Goal: Transaction & Acquisition: Purchase product/service

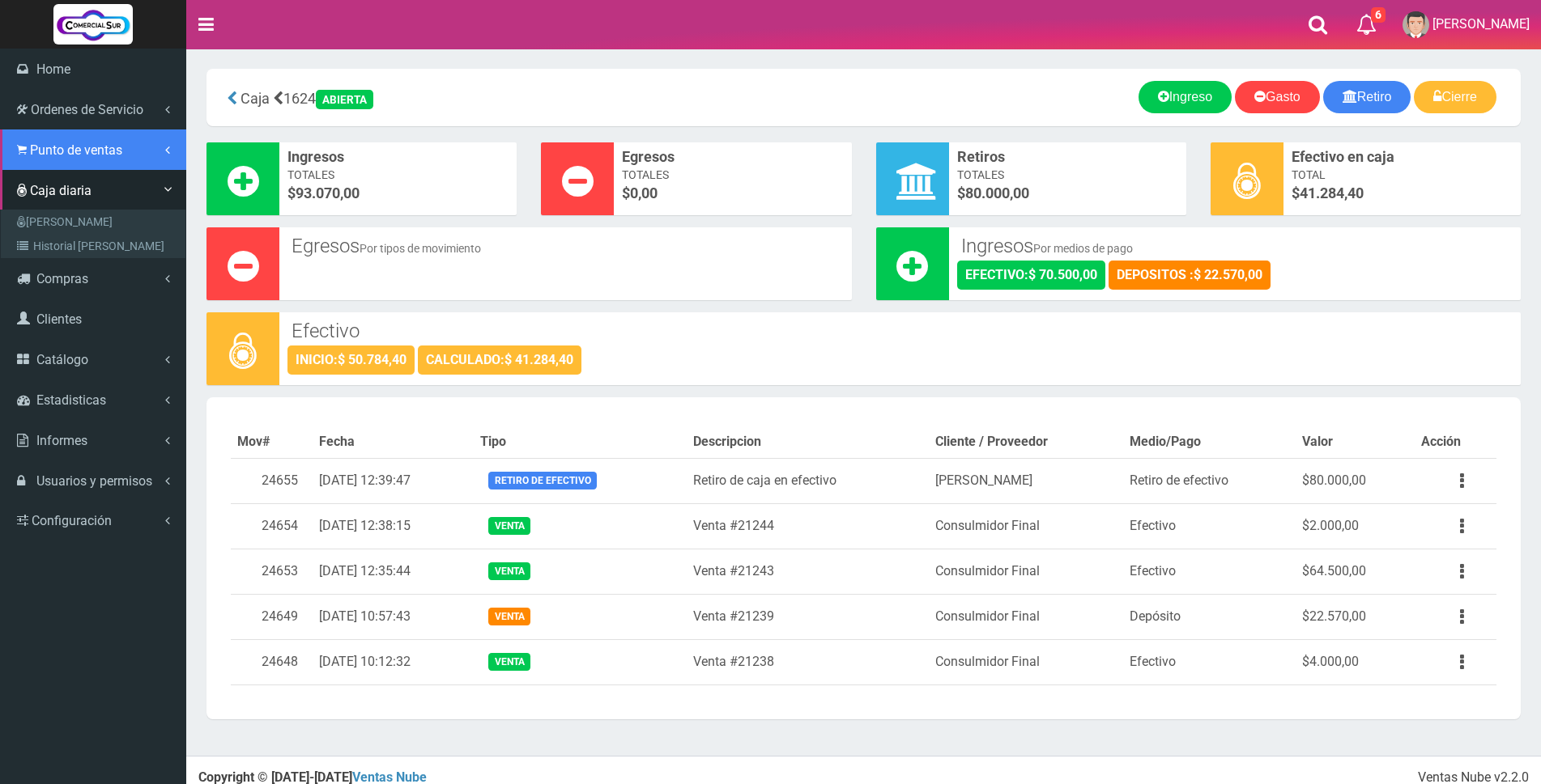
click at [53, 151] on span "Punto de ventas" at bounding box center [76, 149] width 92 height 16
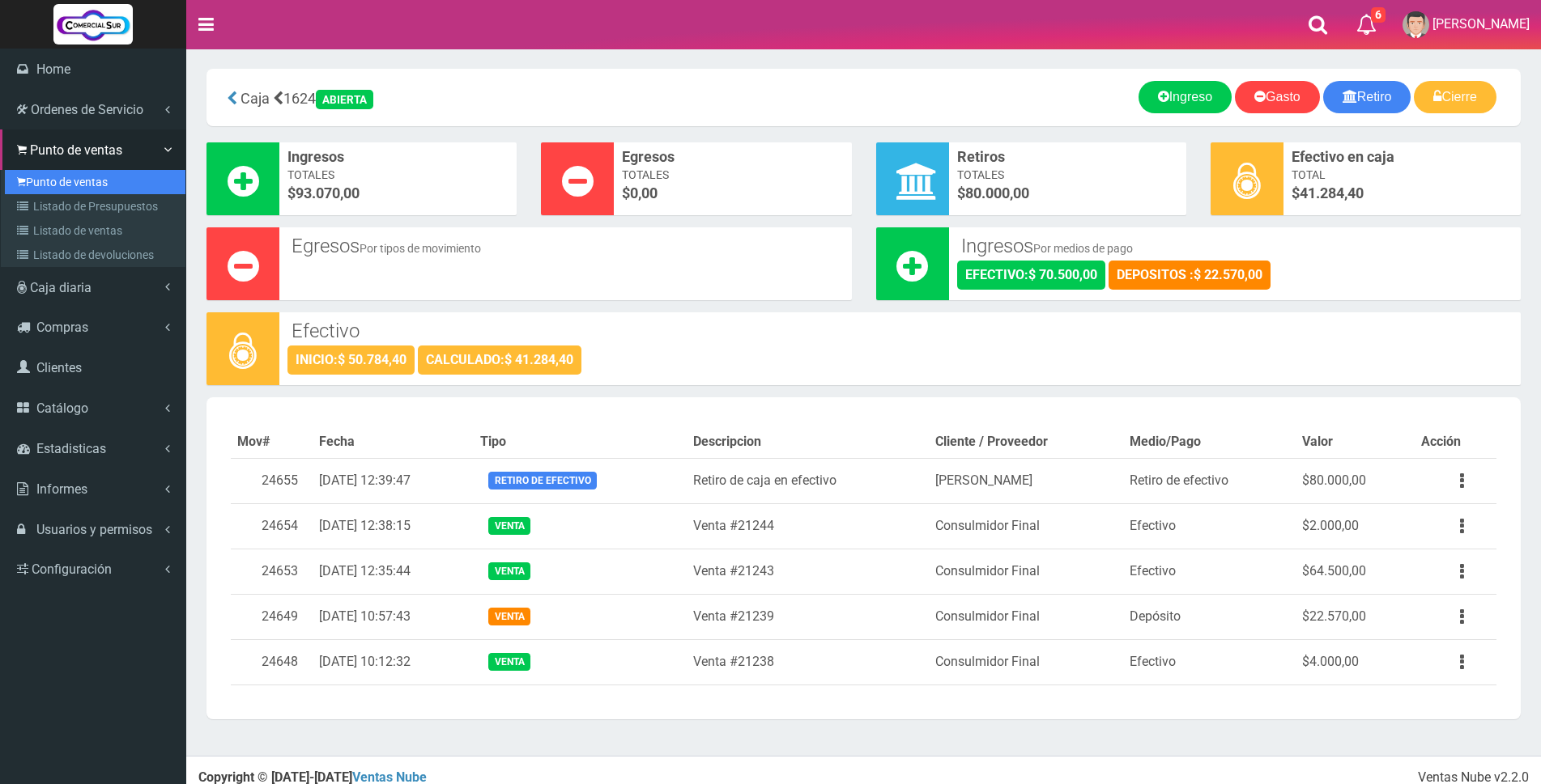
click at [53, 181] on link "Punto de ventas" at bounding box center [95, 182] width 181 height 24
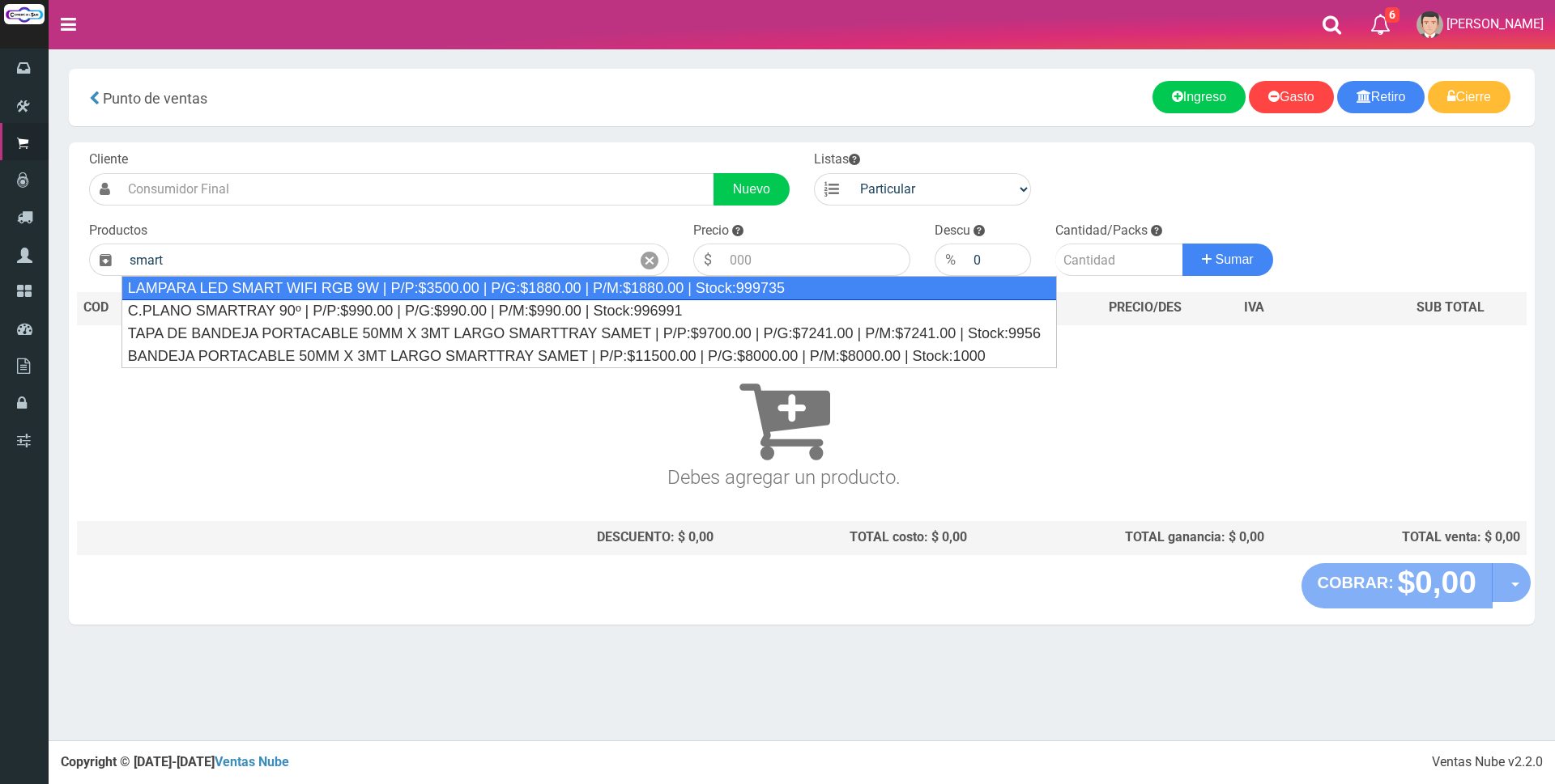
click at [253, 285] on div "LAMPARA LED SMART WIFI RGB 9W | P/P:$3500.00 | P/G:$1880.00 | P/M:$1880.00 | St…" at bounding box center [589, 288] width 935 height 24
type input "LAMPARA LED SMART WIFI RGB 9W | P/P:$3500.00 | P/G:$1880.00 | P/M:$1880.00 | St…"
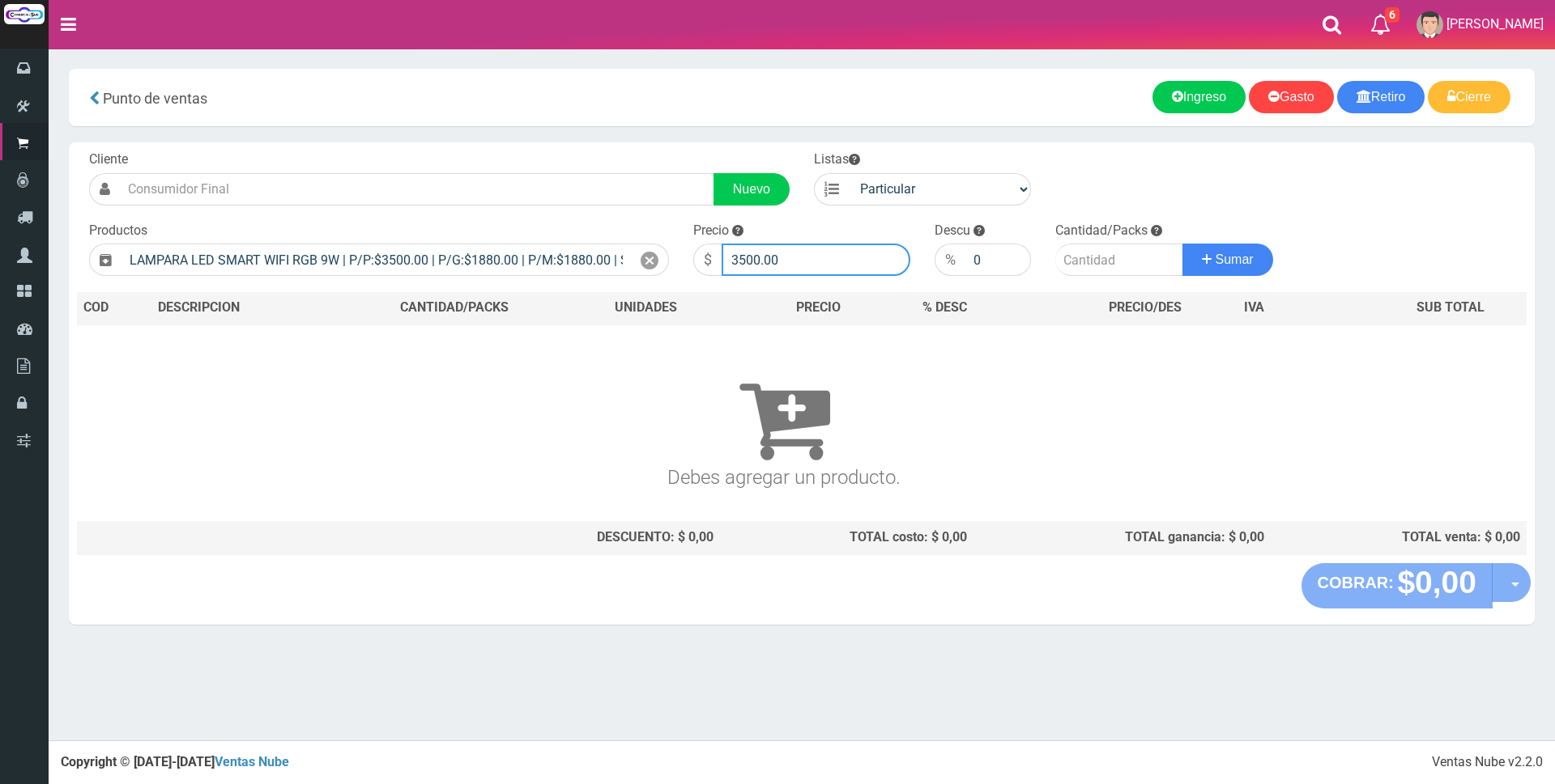
click at [796, 255] on input "3500.00" at bounding box center [816, 259] width 188 height 32
type input "3"
type input "13500"
click at [1115, 261] on input "number" at bounding box center [1118, 259] width 128 height 32
type input "1"
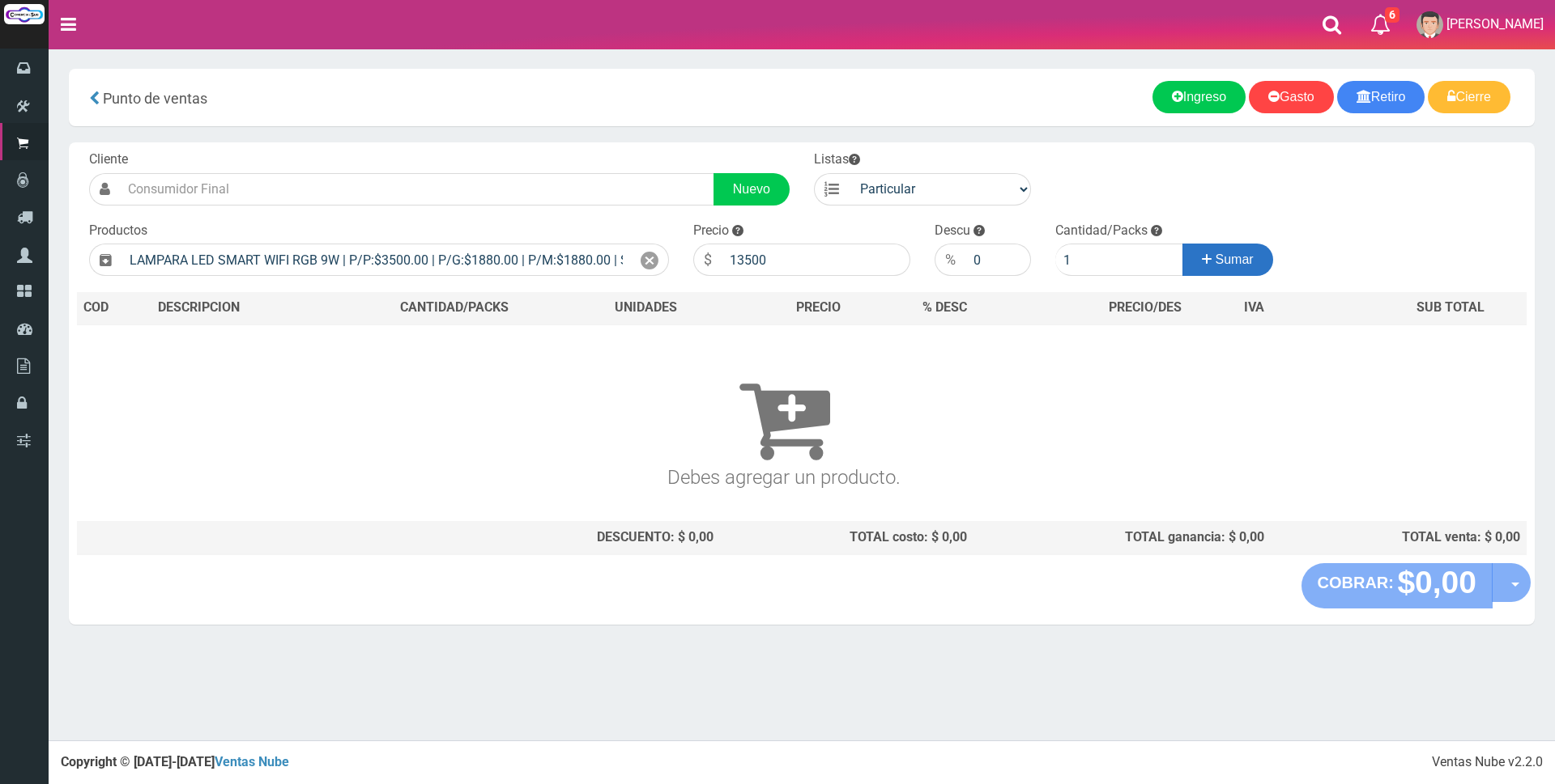
click at [1235, 267] on button "Sumar" at bounding box center [1227, 259] width 90 height 32
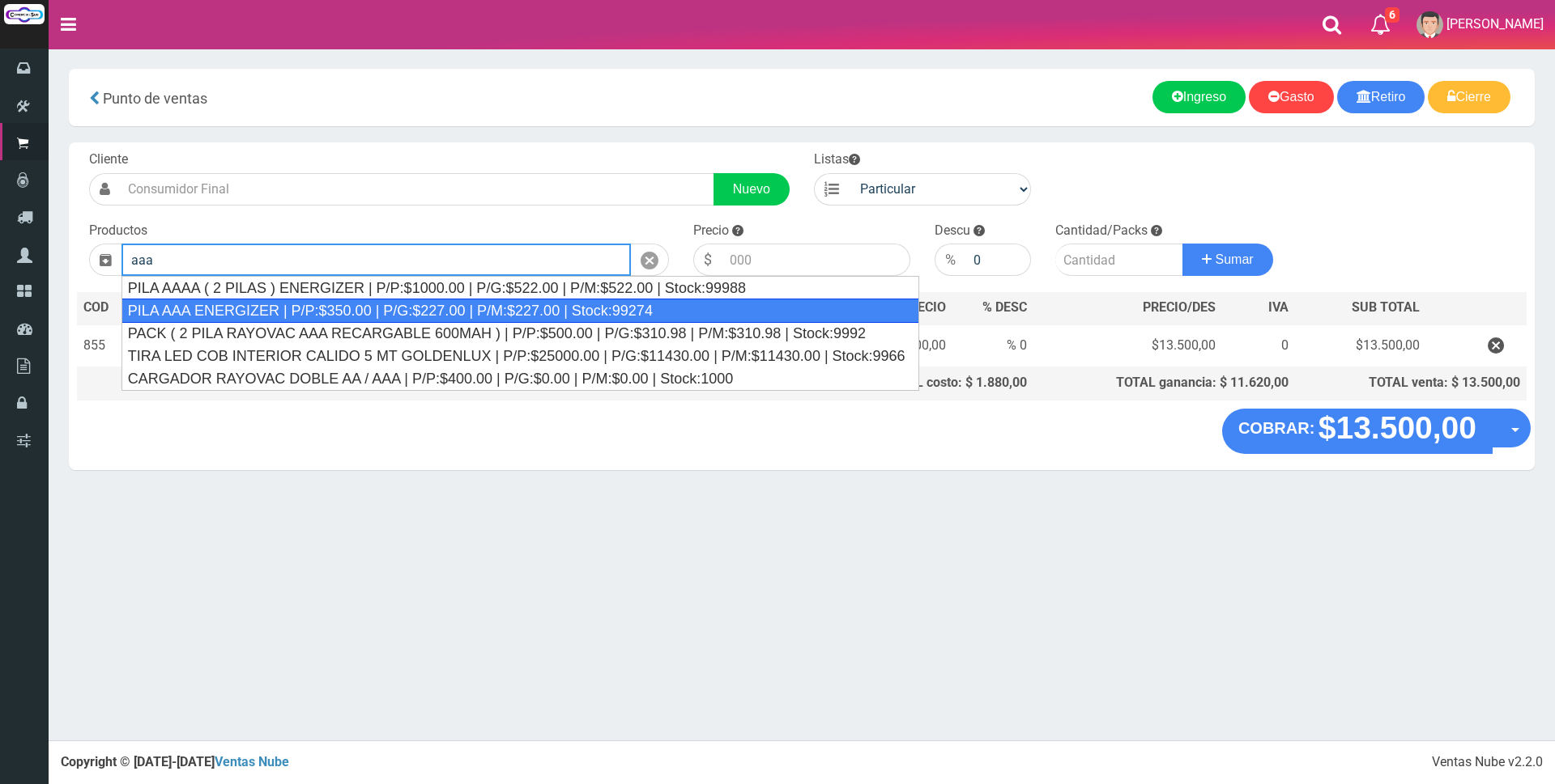
click at [545, 309] on div "PILA AAA ENERGIZER | P/P:$350.00 | P/G:$227.00 | P/M:$227.00 | Stock:99274" at bounding box center [520, 311] width 797 height 24
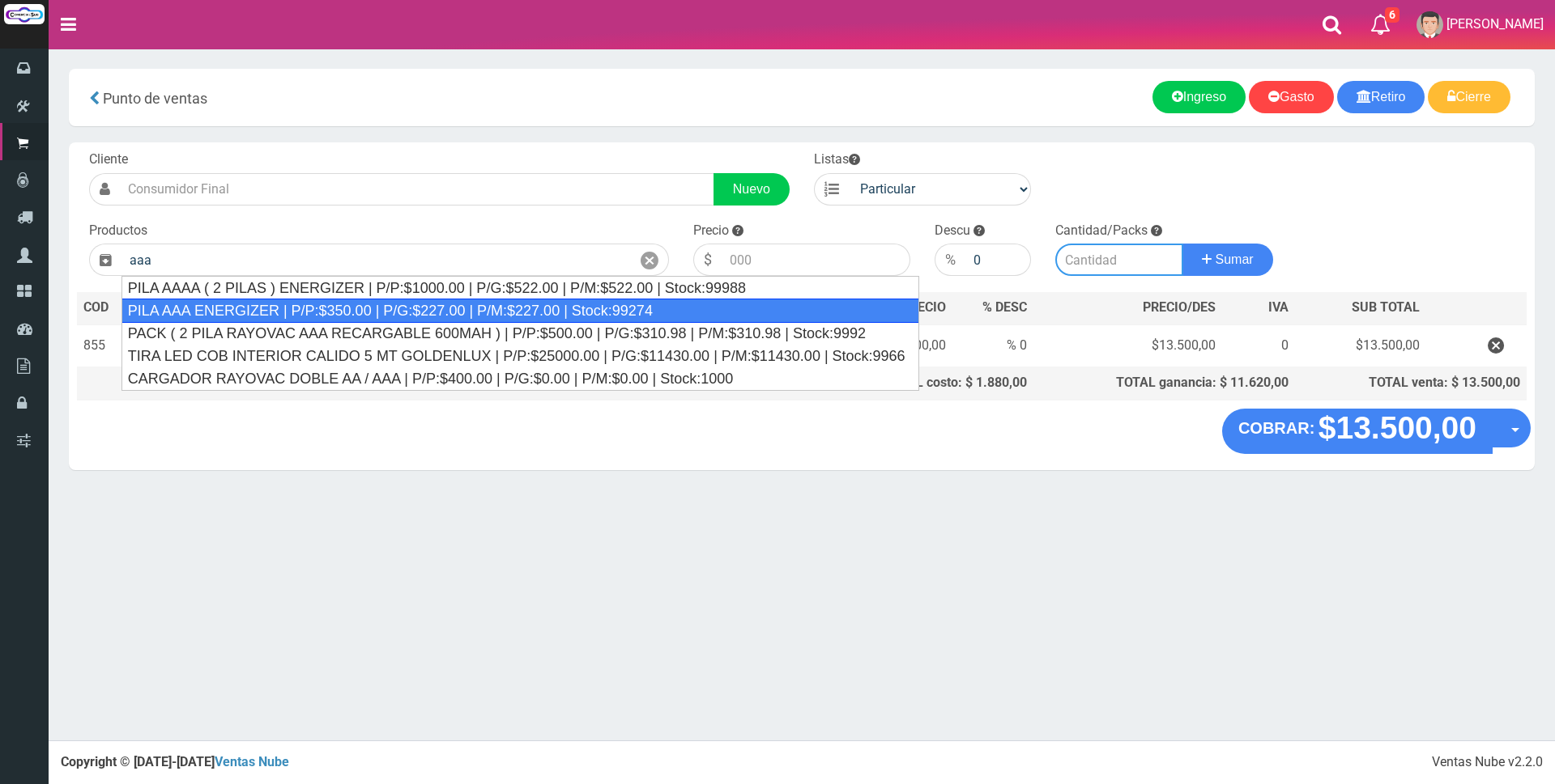
type input "PILA AAA ENERGIZER | P/P:$350.00 | P/G:$227.00 | P/M:$227.00 | Stock:99274"
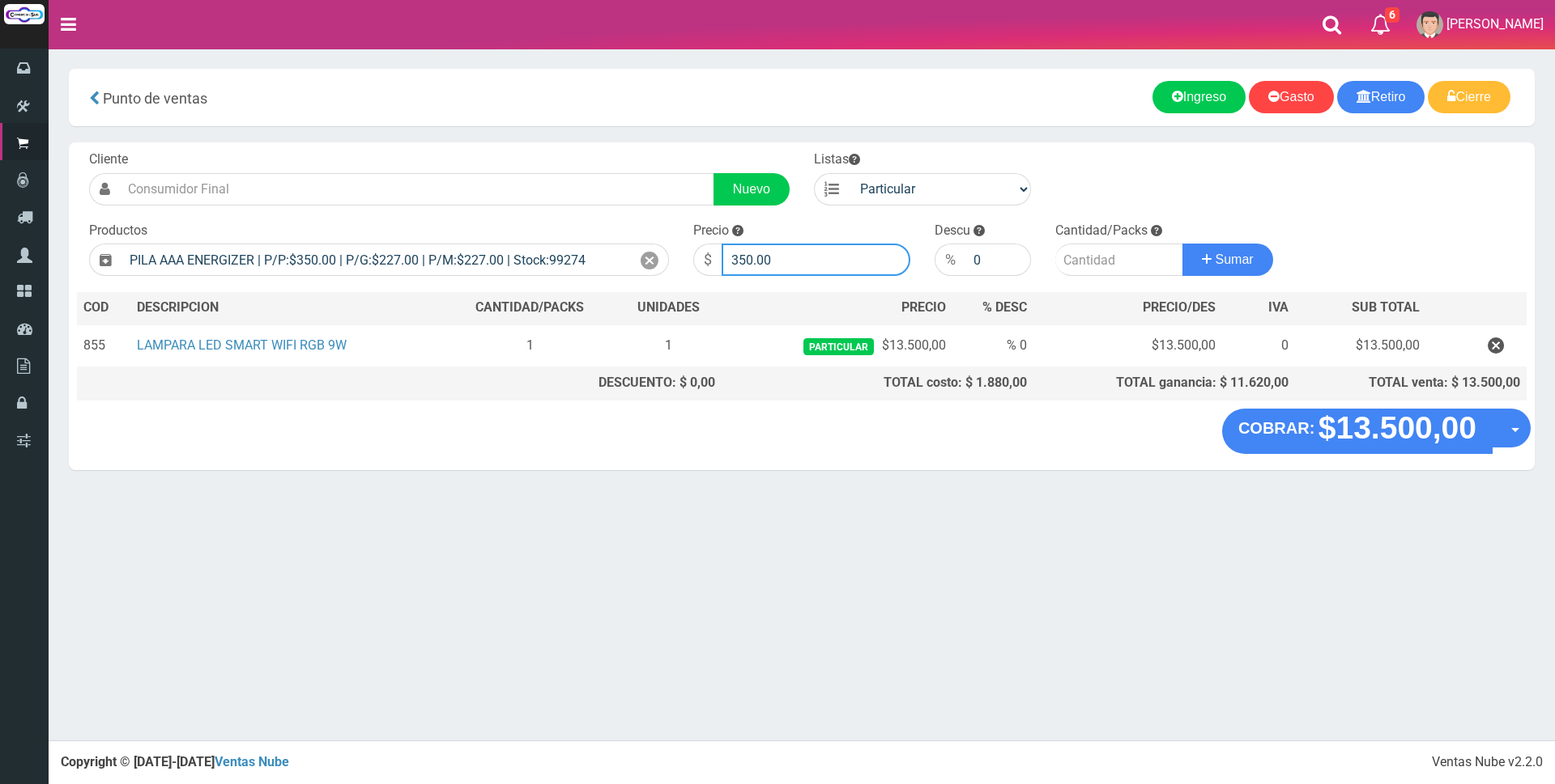
click at [799, 261] on input "350.00" at bounding box center [816, 259] width 188 height 32
type input "3"
type input "1500"
click at [1083, 261] on input "number" at bounding box center [1118, 259] width 128 height 32
type input "2"
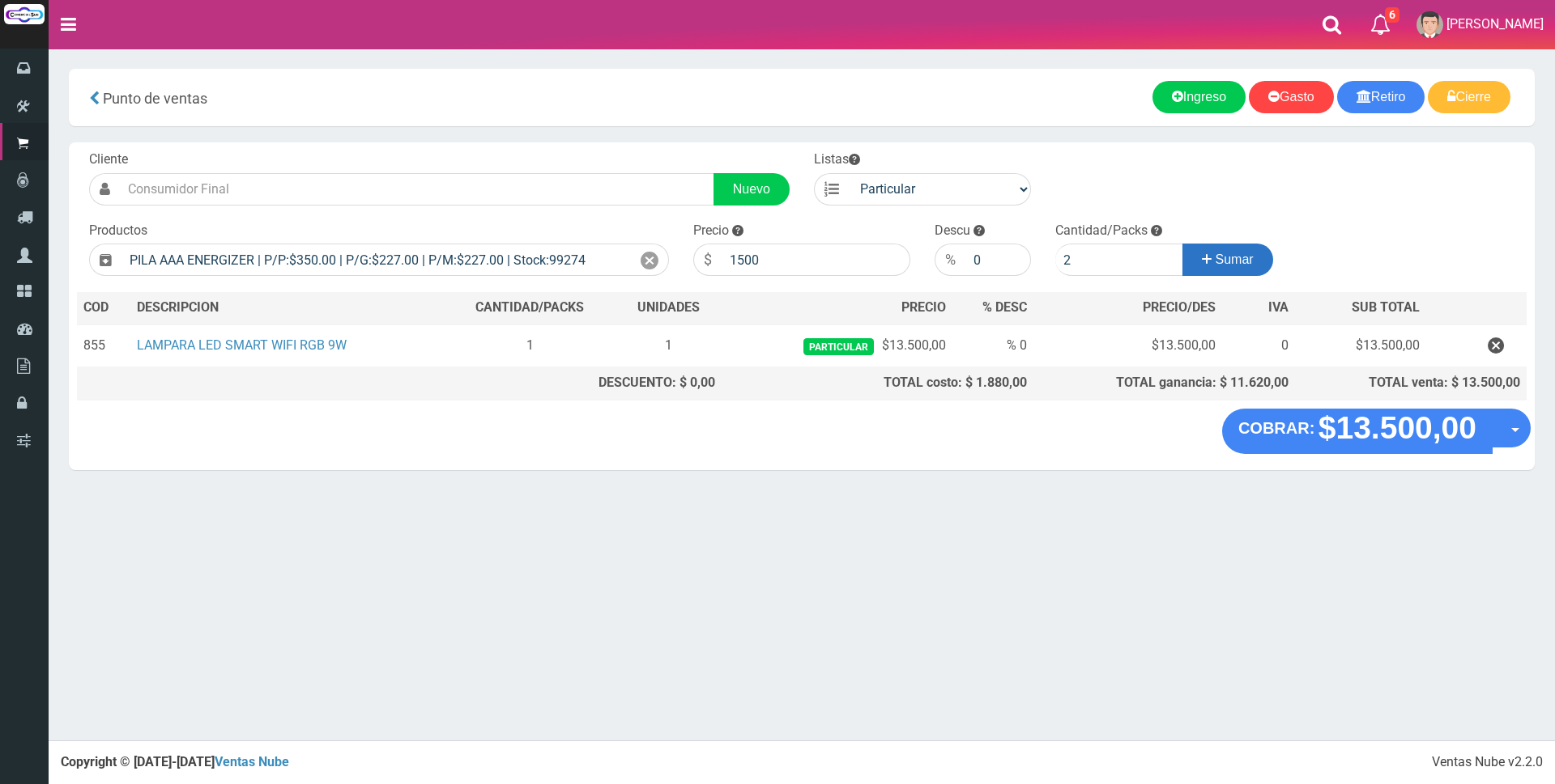
click at [1208, 261] on button "Sumar" at bounding box center [1227, 259] width 90 height 32
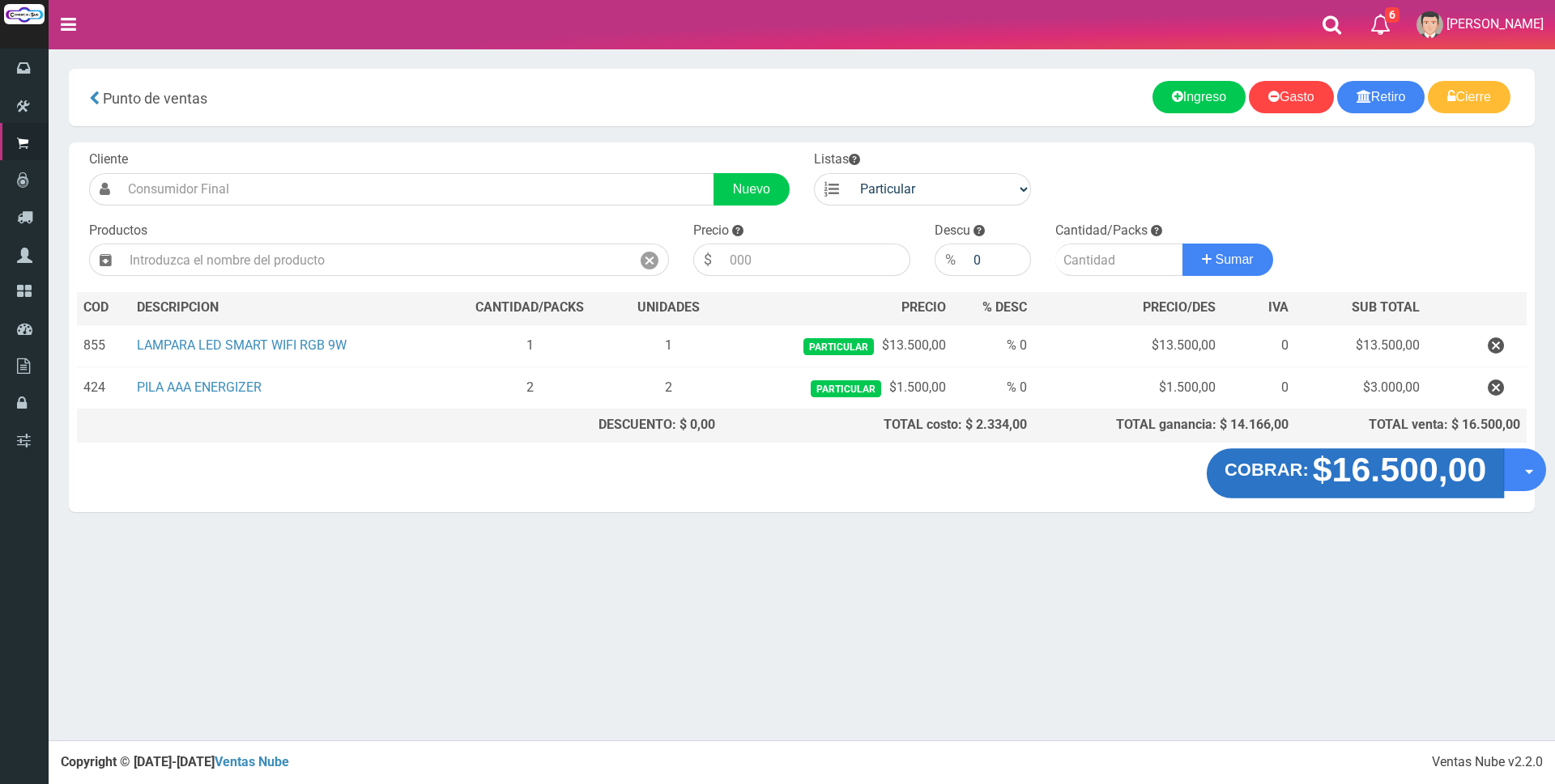
click at [1372, 481] on strong "$16.500,00" at bounding box center [1399, 469] width 174 height 38
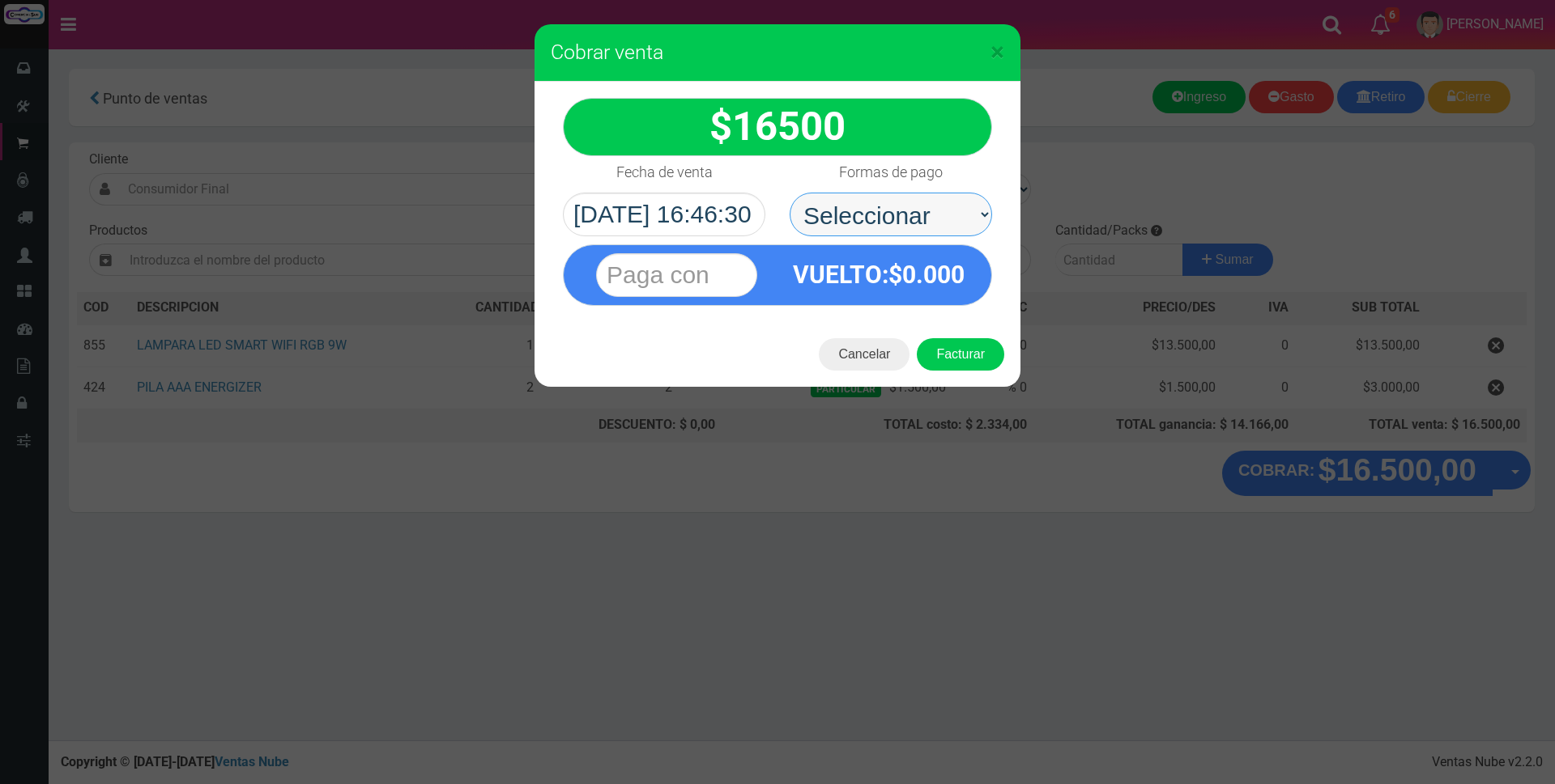
click at [950, 214] on select "Seleccionar Efectivo Tarjeta de Crédito Depósito Débito" at bounding box center [891, 214] width 202 height 43
select select "Tarjeta de Crédito"
click at [790, 193] on select "Seleccionar Efectivo Tarjeta de Crédito Depósito Débito" at bounding box center [891, 214] width 202 height 43
click at [728, 257] on input "text" at bounding box center [676, 275] width 161 height 43
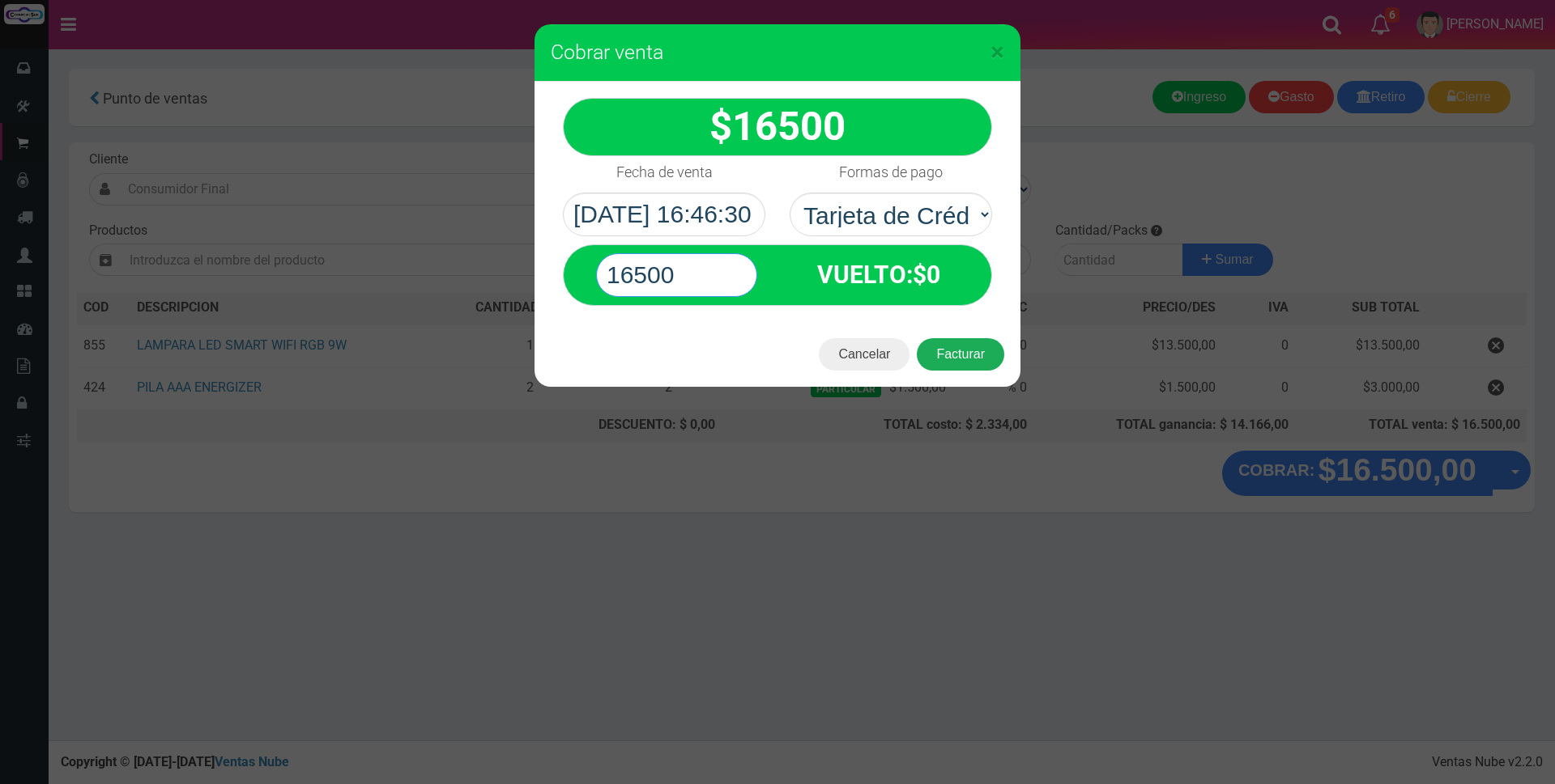
type input "16500"
click at [947, 362] on button "Facturar" at bounding box center [960, 354] width 88 height 32
